Goal: Task Accomplishment & Management: Use online tool/utility

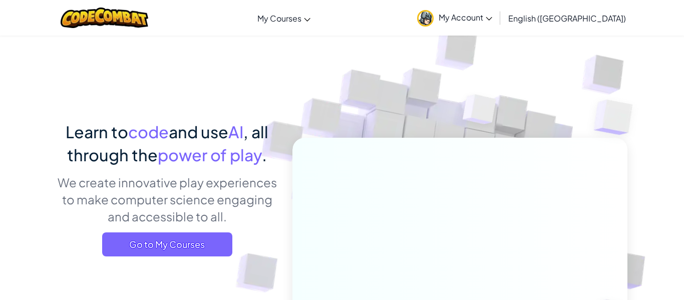
click at [286, 221] on img at bounding box center [453, 220] width 557 height 557
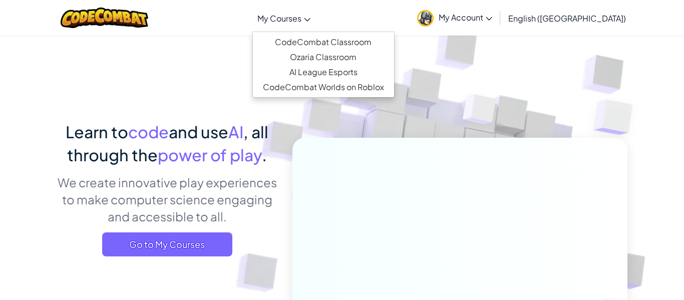
click at [297, 21] on span "My Courses" at bounding box center [280, 18] width 44 height 11
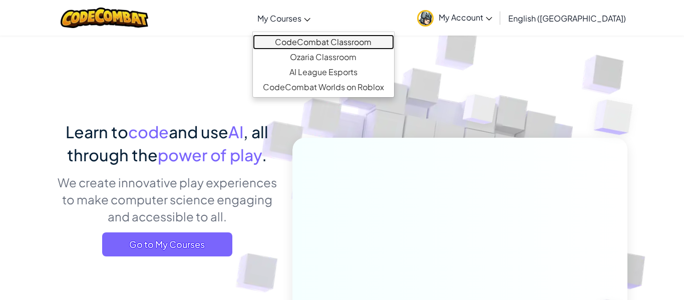
click at [338, 44] on link "CodeCombat Classroom" at bounding box center [323, 42] width 141 height 15
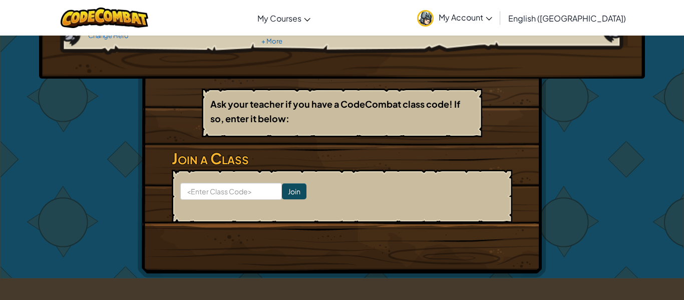
scroll to position [131, 0]
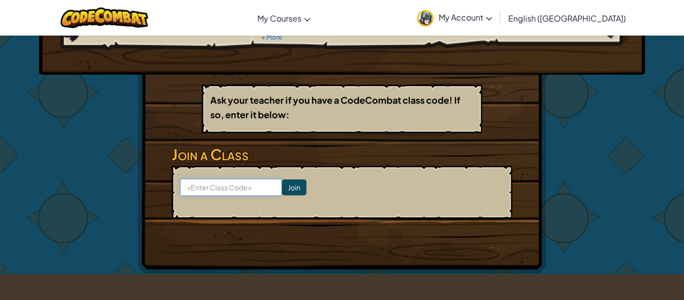
click at [208, 185] on input at bounding box center [231, 187] width 102 height 17
type input "crash door watch"
click at [300, 185] on input "Join" at bounding box center [294, 187] width 25 height 16
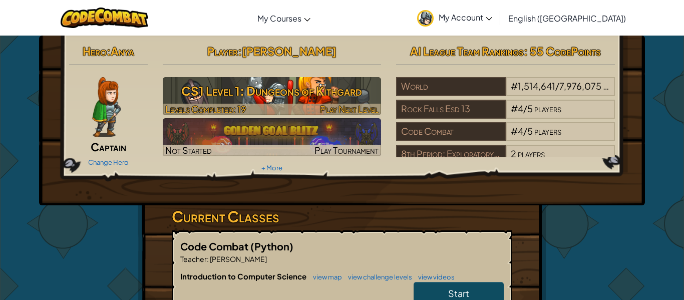
click at [328, 98] on h3 "CS1 Level 1: Dungeons of Kithgard" at bounding box center [272, 91] width 219 height 23
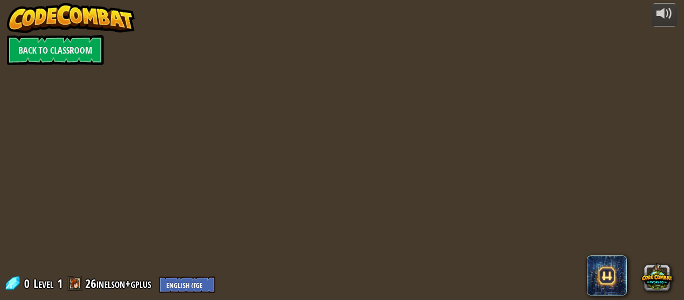
click at [328, 98] on div at bounding box center [342, 150] width 459 height 300
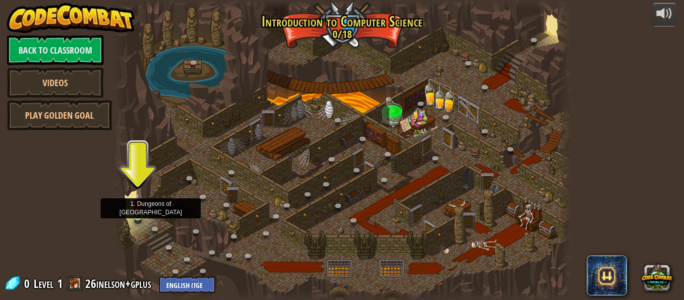
click at [135, 216] on img at bounding box center [138, 204] width 11 height 24
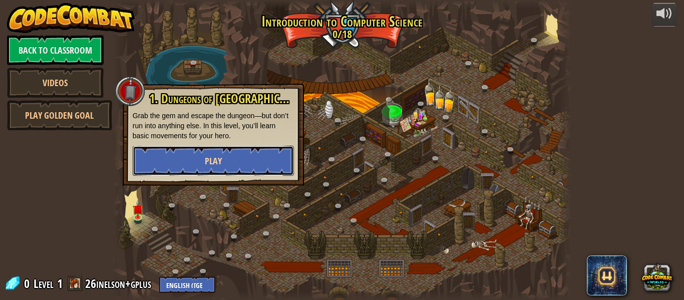
click at [195, 155] on button "Play" at bounding box center [213, 161] width 161 height 30
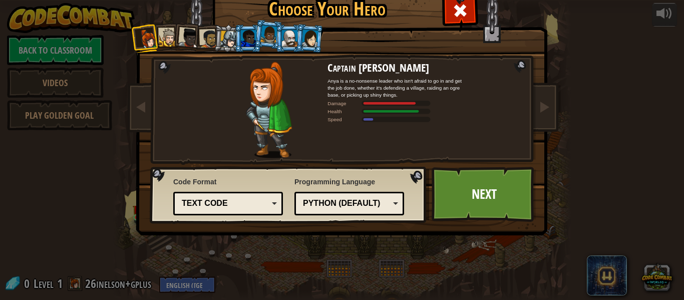
click at [227, 36] on div at bounding box center [228, 39] width 17 height 17
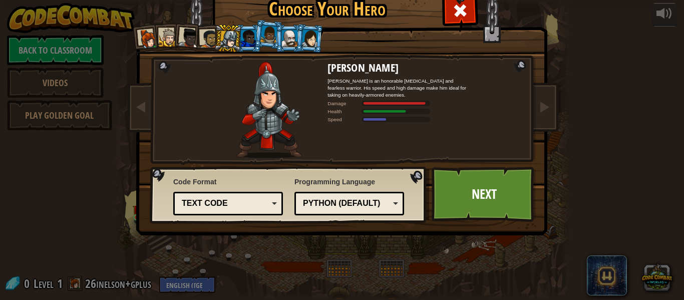
click at [270, 41] on div at bounding box center [269, 35] width 17 height 18
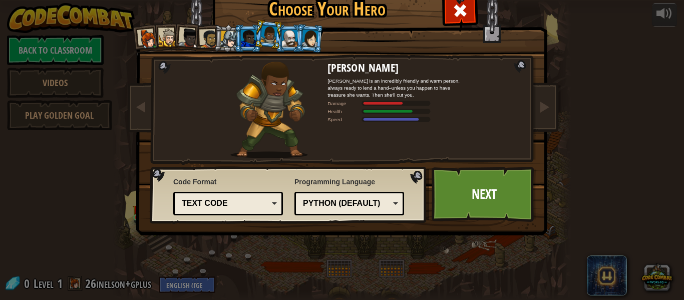
click at [231, 37] on div at bounding box center [228, 39] width 17 height 17
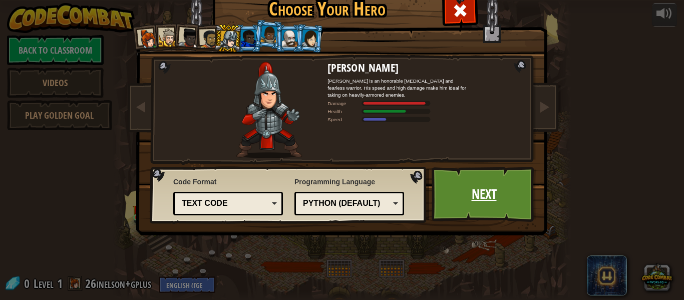
click at [468, 185] on link "Next" at bounding box center [484, 194] width 105 height 55
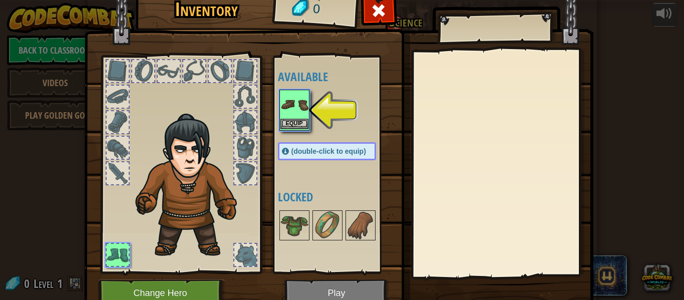
click at [290, 129] on div "Equip" at bounding box center [295, 110] width 30 height 41
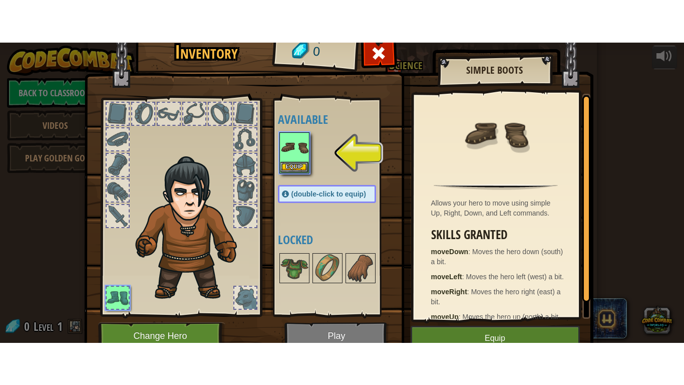
scroll to position [23, 0]
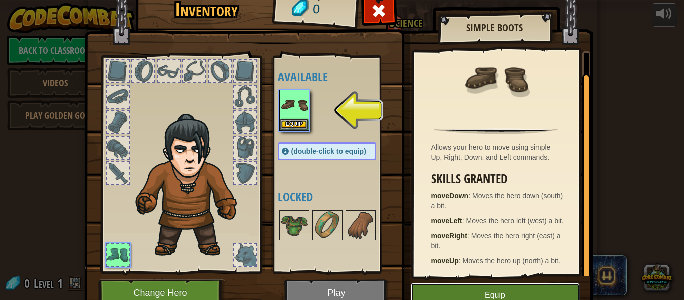
click at [479, 294] on button "Equip" at bounding box center [495, 295] width 169 height 25
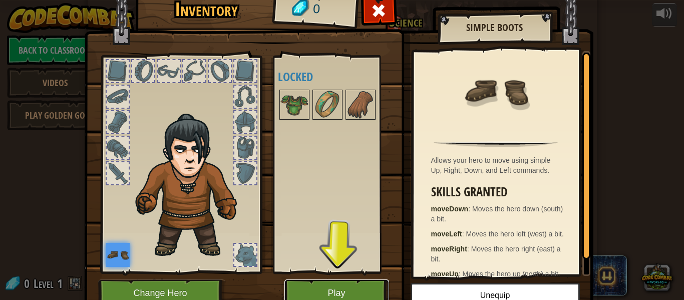
click at [337, 289] on button "Play" at bounding box center [337, 294] width 105 height 28
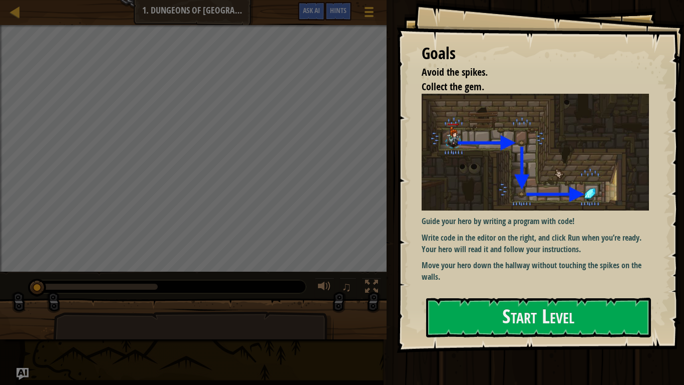
click at [507, 255] on div "Guide your hero by writing a program with code! Write code in the editor on the…" at bounding box center [535, 188] width 227 height 189
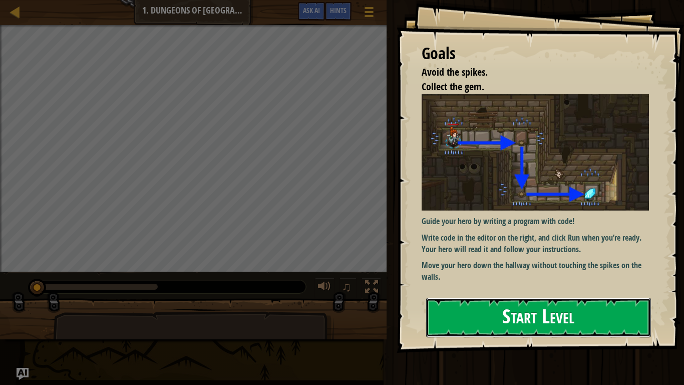
click at [487, 300] on button "Start Level" at bounding box center [538, 318] width 225 height 40
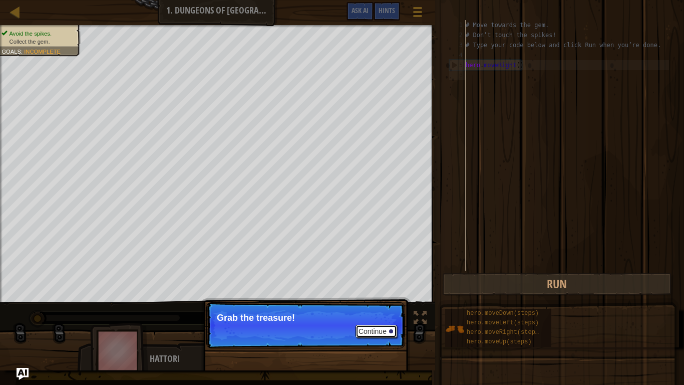
click at [360, 300] on button "Continue" at bounding box center [377, 331] width 42 height 13
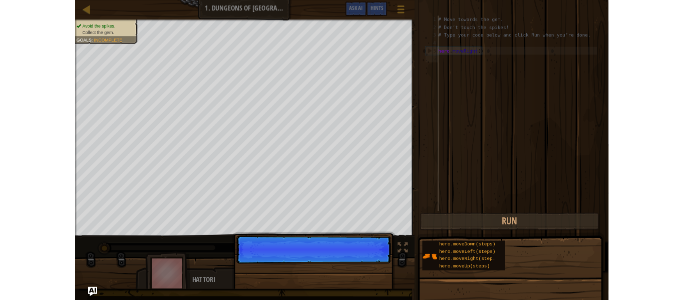
scroll to position [5, 0]
